Goal: Task Accomplishment & Management: Use online tool/utility

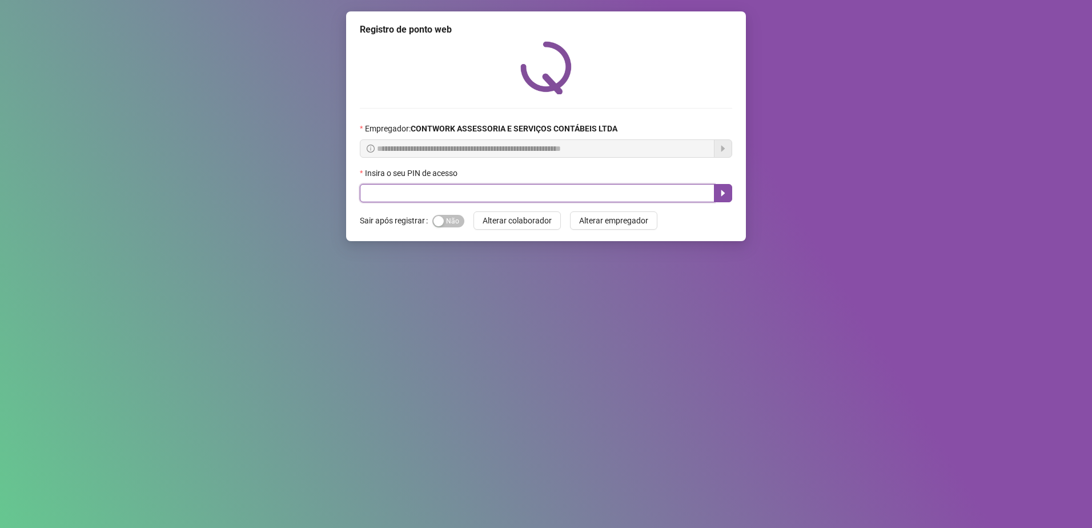
click at [528, 196] on input "text" at bounding box center [537, 193] width 355 height 18
type input "*****"
click at [722, 194] on icon "caret-right" at bounding box center [723, 193] width 4 height 6
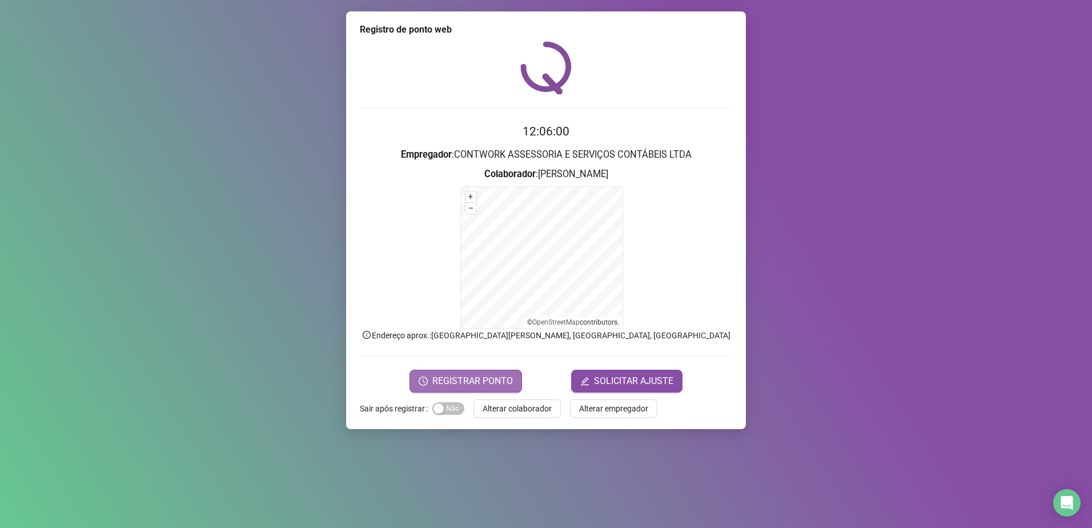
click at [468, 385] on span "REGISTRAR PONTO" at bounding box center [472, 381] width 81 height 14
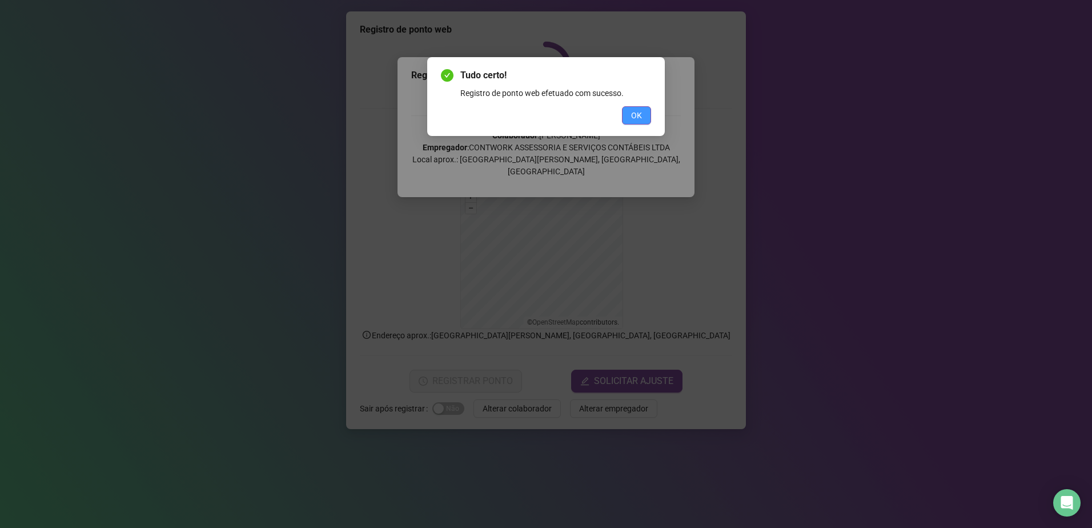
click at [631, 114] on span "OK" at bounding box center [636, 115] width 11 height 13
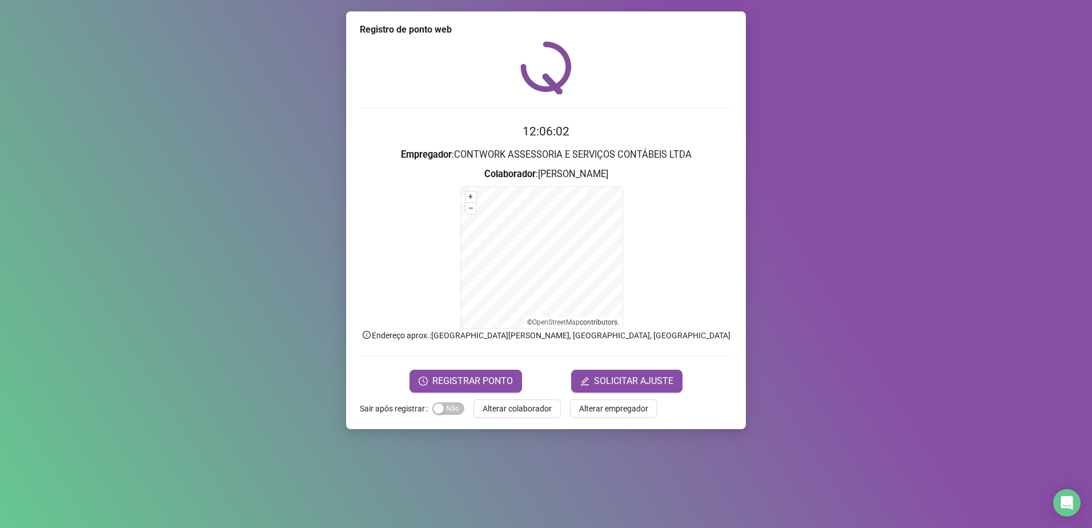
drag, startPoint x: 857, startPoint y: 204, endPoint x: 746, endPoint y: 400, distance: 225.0
click at [858, 207] on div "Registro de ponto web 12:06:02 Empregador : CONTWORK ASSESSORIA E SERVIÇOS CONT…" at bounding box center [546, 264] width 1092 height 528
click at [886, 292] on div "Registro de ponto web 12:06:09 Empregador : CONTWORK ASSESSORIA E SERVIÇOS CONT…" at bounding box center [546, 264] width 1092 height 528
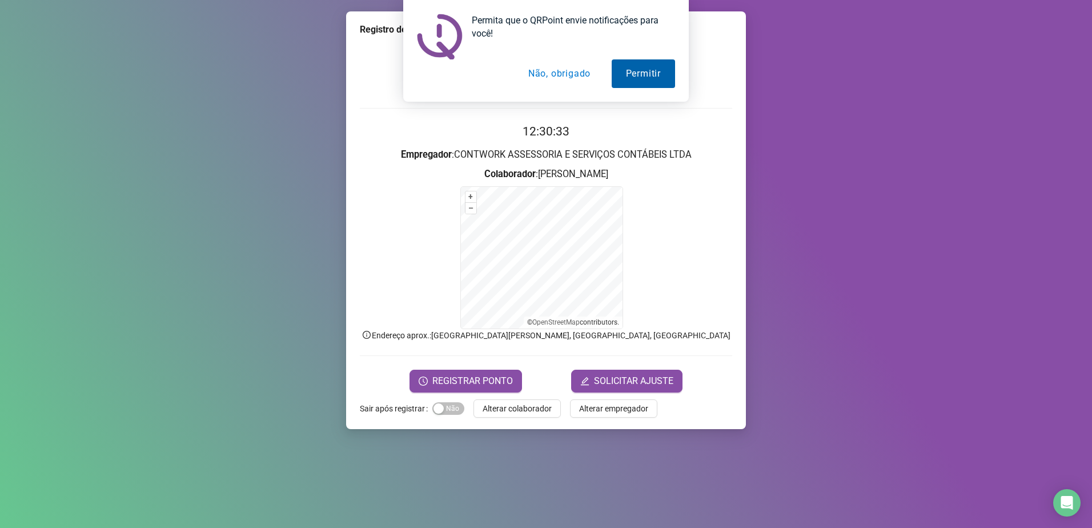
click at [620, 74] on button "Permitir" at bounding box center [643, 73] width 63 height 29
